Goal: Navigation & Orientation: Find specific page/section

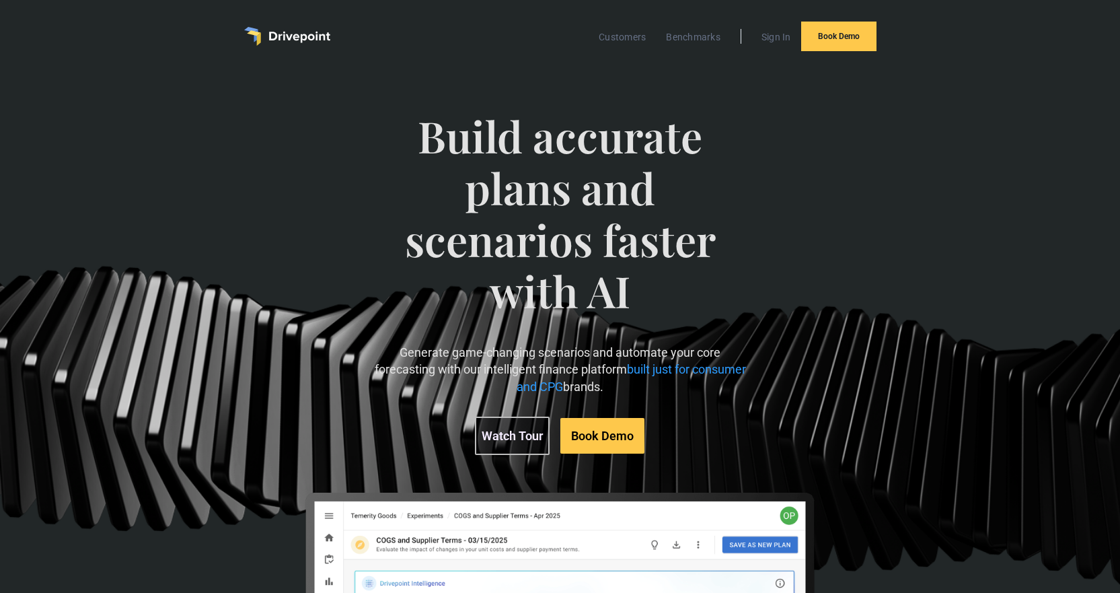
click at [277, 38] on img "home" at bounding box center [287, 36] width 86 height 19
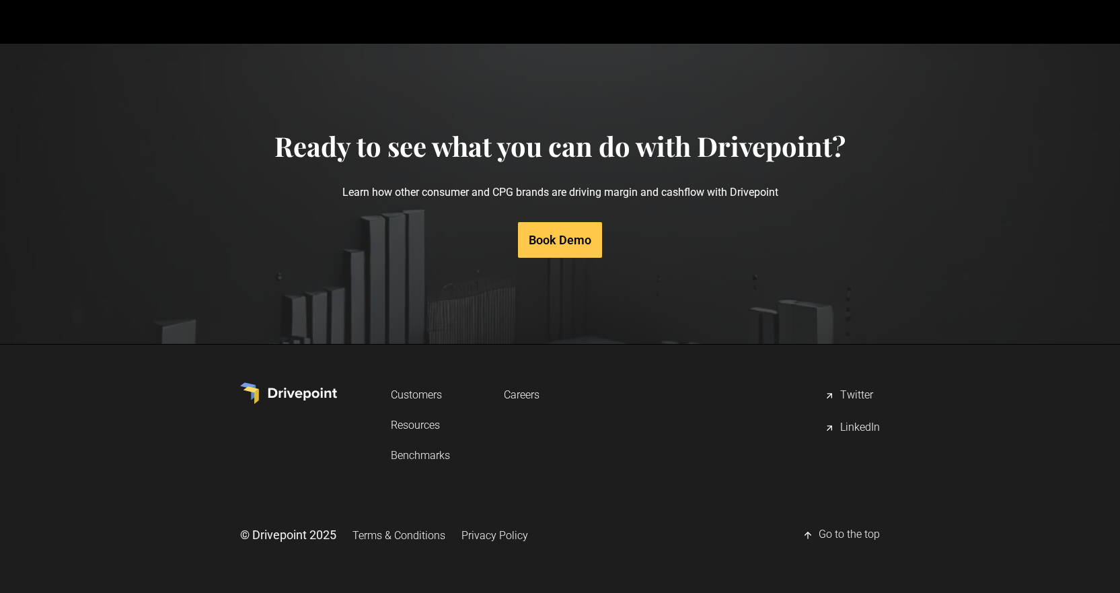
scroll to position [6632, 0]
click at [431, 425] on link "Resources" at bounding box center [420, 424] width 59 height 25
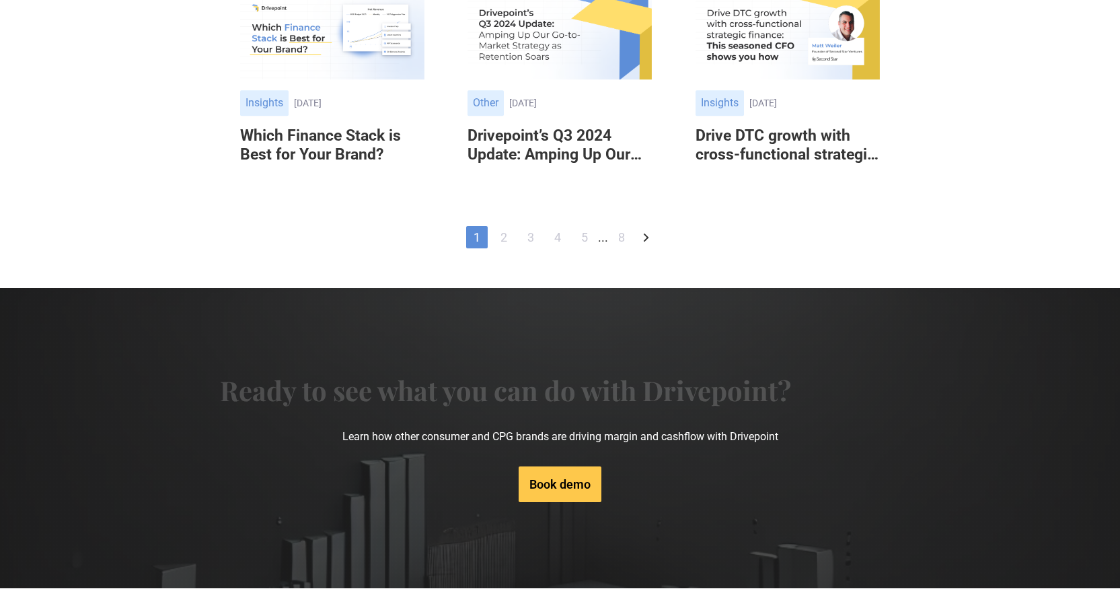
scroll to position [1172, 0]
